Goal: Information Seeking & Learning: Learn about a topic

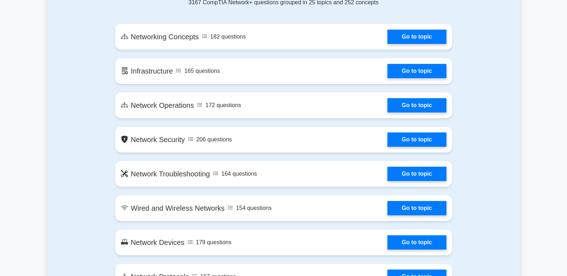
scroll to position [405, 0]
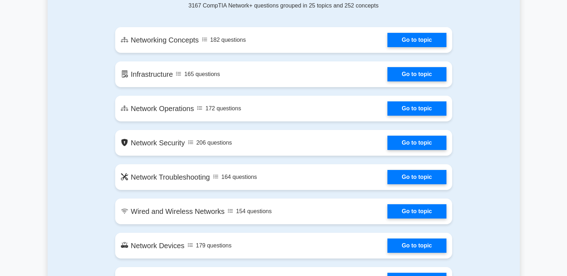
drag, startPoint x: 0, startPoint y: 0, endPoint x: 571, endPoint y: 81, distance: 576.6
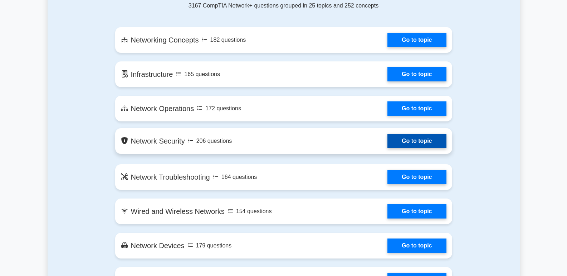
click at [387, 141] on link "Go to topic" at bounding box center [416, 141] width 59 height 14
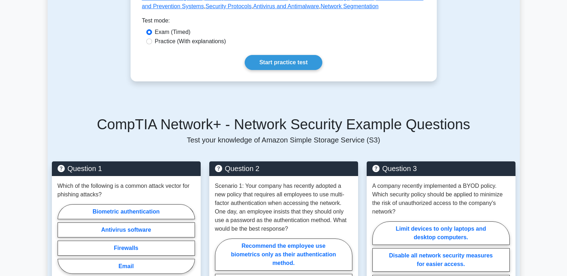
scroll to position [354, 0]
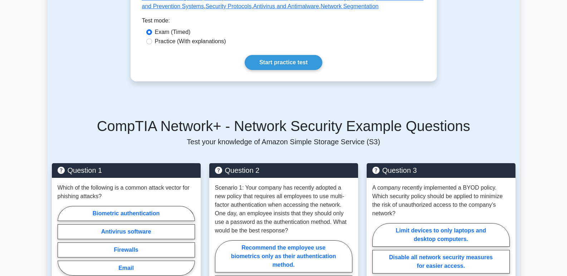
click at [190, 42] on label "Practice (With explanations)" at bounding box center [190, 41] width 71 height 9
click at [152, 42] on input "Practice (With explanations)" at bounding box center [149, 42] width 6 height 6
radio input "true"
click at [267, 63] on link "Start practice test" at bounding box center [284, 62] width 78 height 15
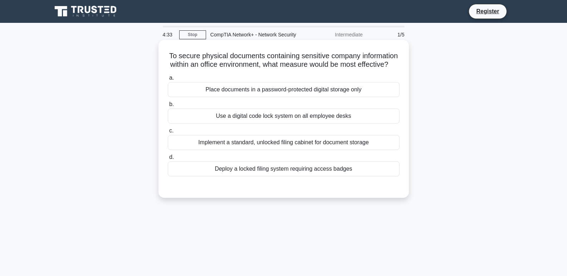
click at [258, 124] on div "Use a digital code lock system on all employee desks" at bounding box center [284, 116] width 232 height 15
click at [168, 107] on input "b. Use a digital code lock system on all employee desks" at bounding box center [168, 104] width 0 height 5
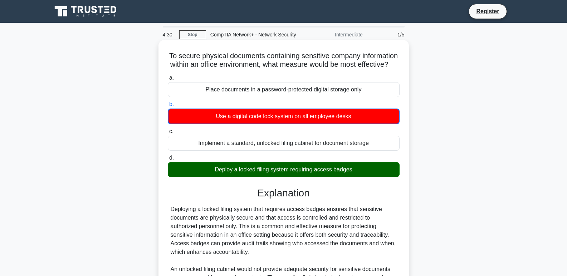
click at [168, 129] on input "c. Implement a standard, unlocked filing cabinet for document storage" at bounding box center [168, 131] width 0 height 5
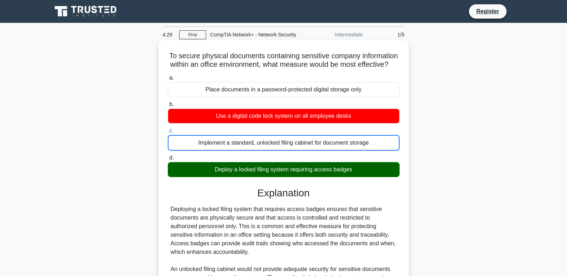
click at [292, 177] on div "Deploy a locked filing system requiring access badges" at bounding box center [284, 169] width 232 height 15
click at [168, 161] on input "d. Deploy a locked filing system requiring access badges" at bounding box center [168, 158] width 0 height 5
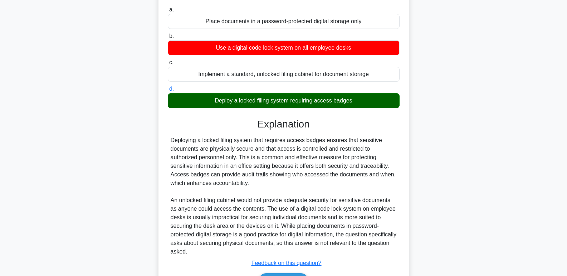
scroll to position [122, 0]
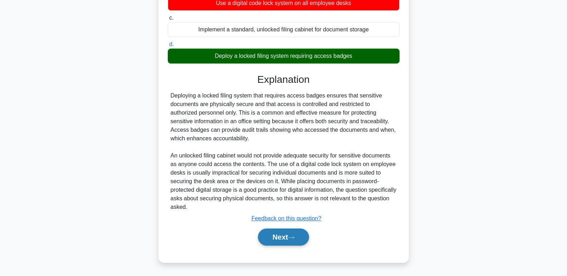
click at [278, 244] on button "Next" at bounding box center [283, 237] width 51 height 17
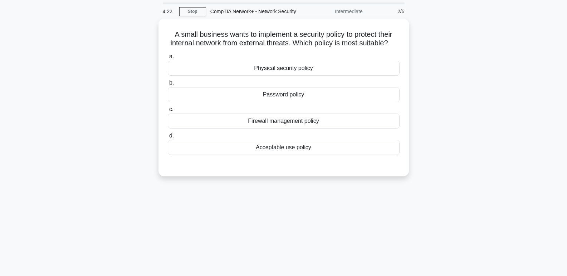
scroll to position [0, 0]
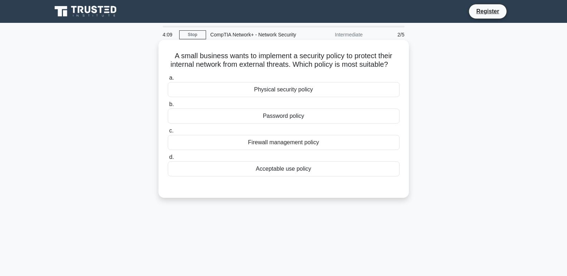
click at [299, 150] on div "Firewall management policy" at bounding box center [284, 142] width 232 height 15
click at [168, 133] on input "c. Firewall management policy" at bounding box center [168, 131] width 0 height 5
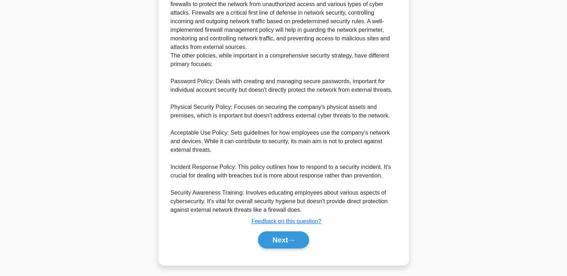
scroll to position [251, 0]
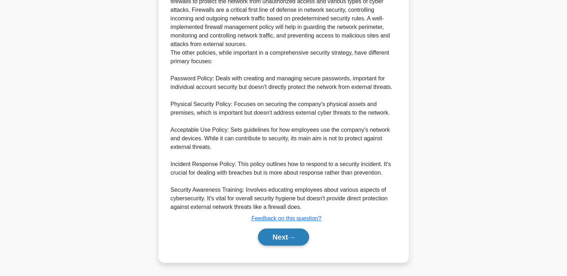
click at [272, 244] on button "Next" at bounding box center [283, 237] width 51 height 17
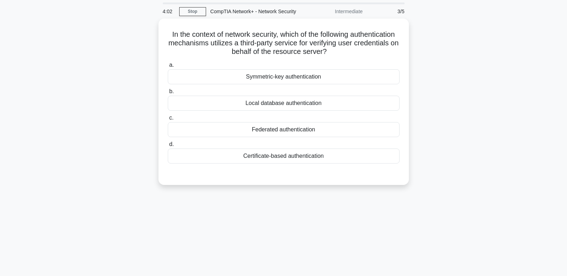
scroll to position [0, 0]
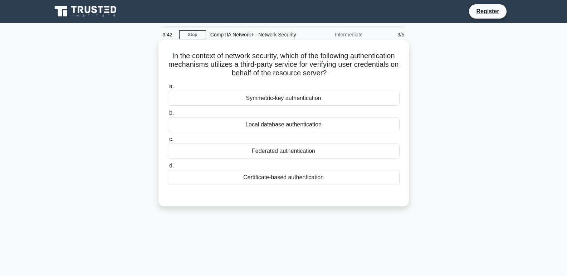
click at [281, 100] on div "Symmetric-key authentication" at bounding box center [284, 98] width 232 height 15
click at [168, 89] on input "a. Symmetric-key authentication" at bounding box center [168, 86] width 0 height 5
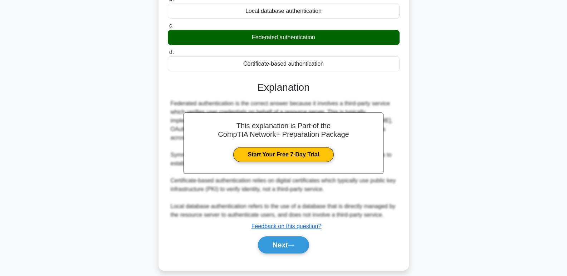
scroll to position [123, 0]
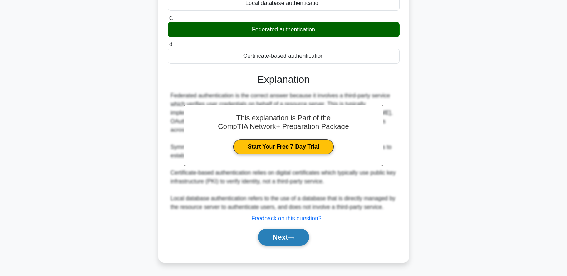
click at [286, 238] on button "Next" at bounding box center [283, 237] width 51 height 17
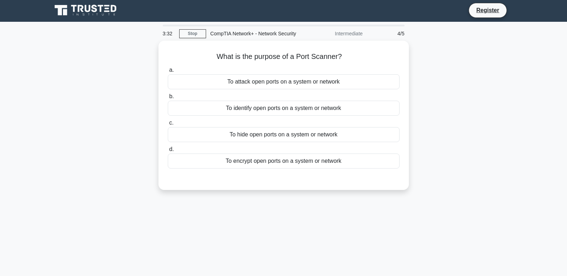
scroll to position [0, 0]
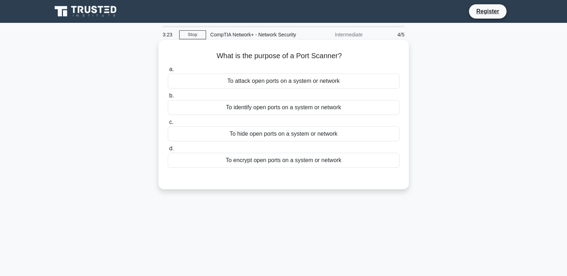
click at [271, 162] on div "To encrypt open ports on a system or network" at bounding box center [284, 160] width 232 height 15
click at [168, 151] on input "d. To encrypt open ports on a system or network" at bounding box center [168, 149] width 0 height 5
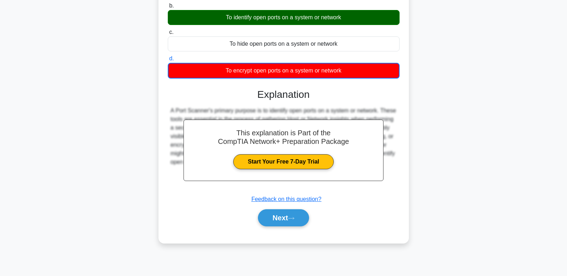
scroll to position [110, 0]
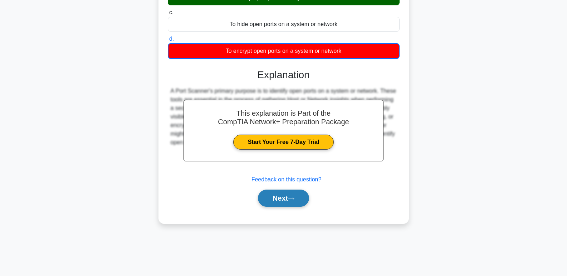
click at [298, 198] on button "Next" at bounding box center [283, 198] width 51 height 17
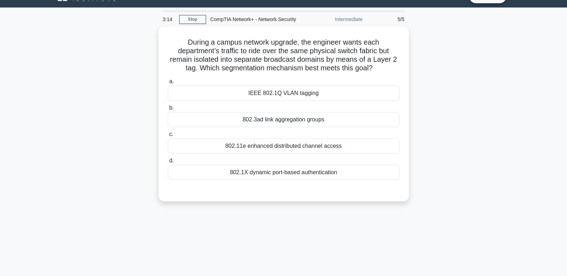
scroll to position [2, 0]
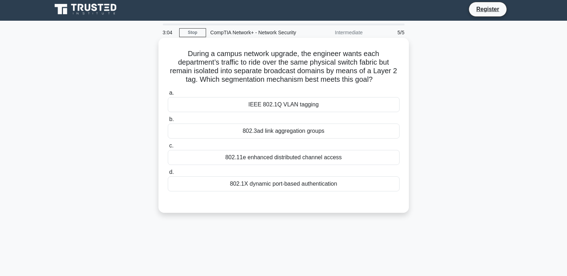
click at [294, 106] on div "IEEE 802.1Q VLAN tagging" at bounding box center [284, 104] width 232 height 15
click at [168, 95] on input "a. IEEE 802.1Q VLAN tagging" at bounding box center [168, 93] width 0 height 5
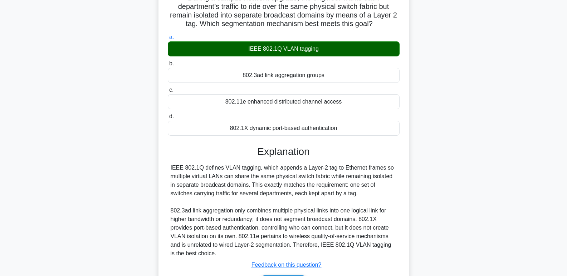
scroll to position [110, 0]
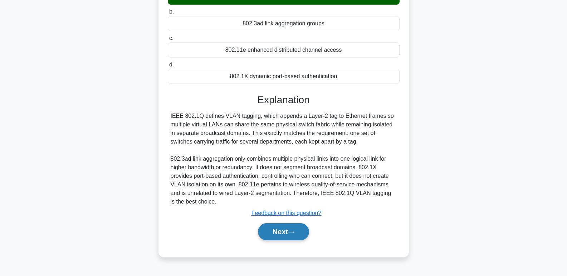
click at [280, 232] on button "Next" at bounding box center [283, 231] width 51 height 17
